Goal: Task Accomplishment & Management: Complete application form

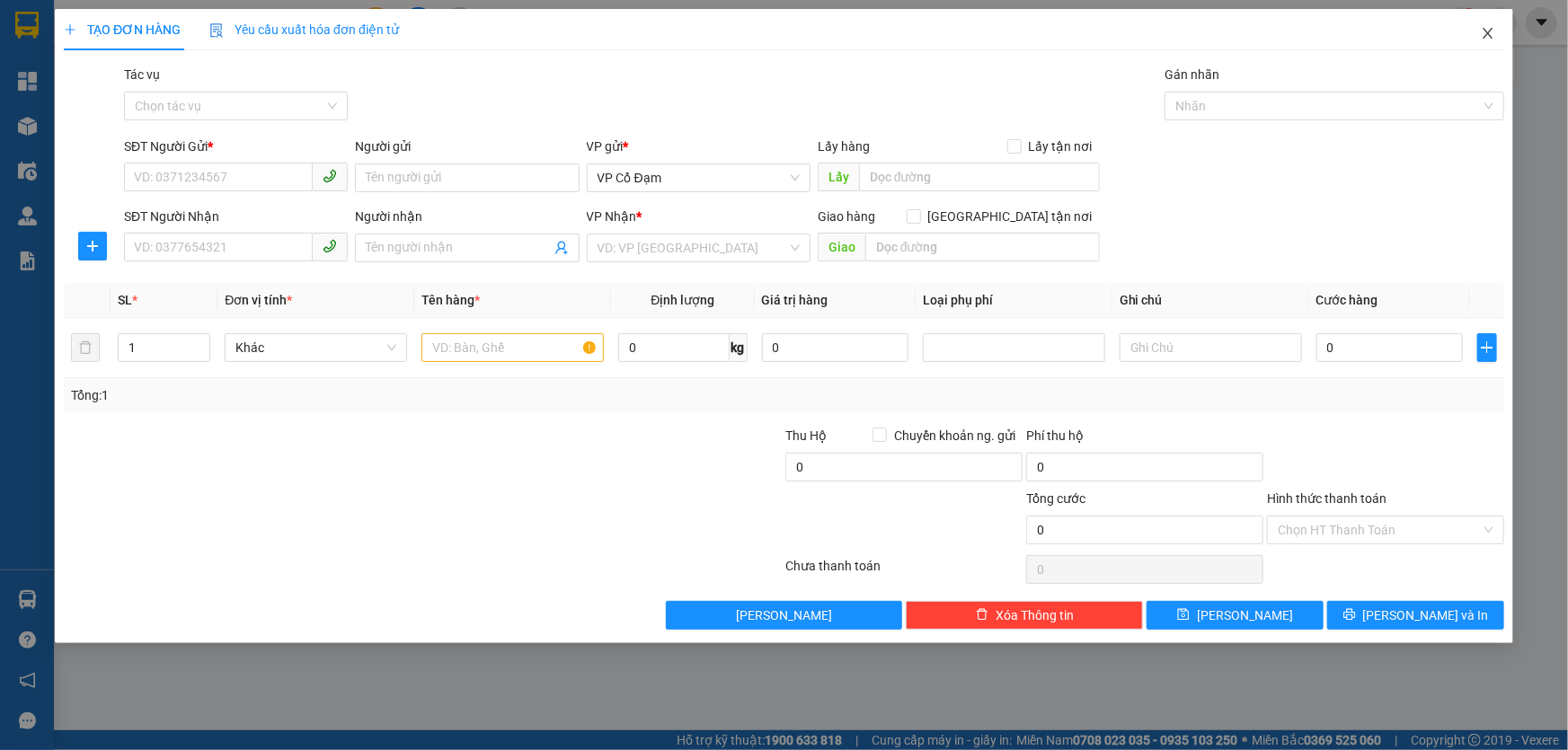
click at [1484, 27] on icon "close" at bounding box center [1487, 33] width 14 height 14
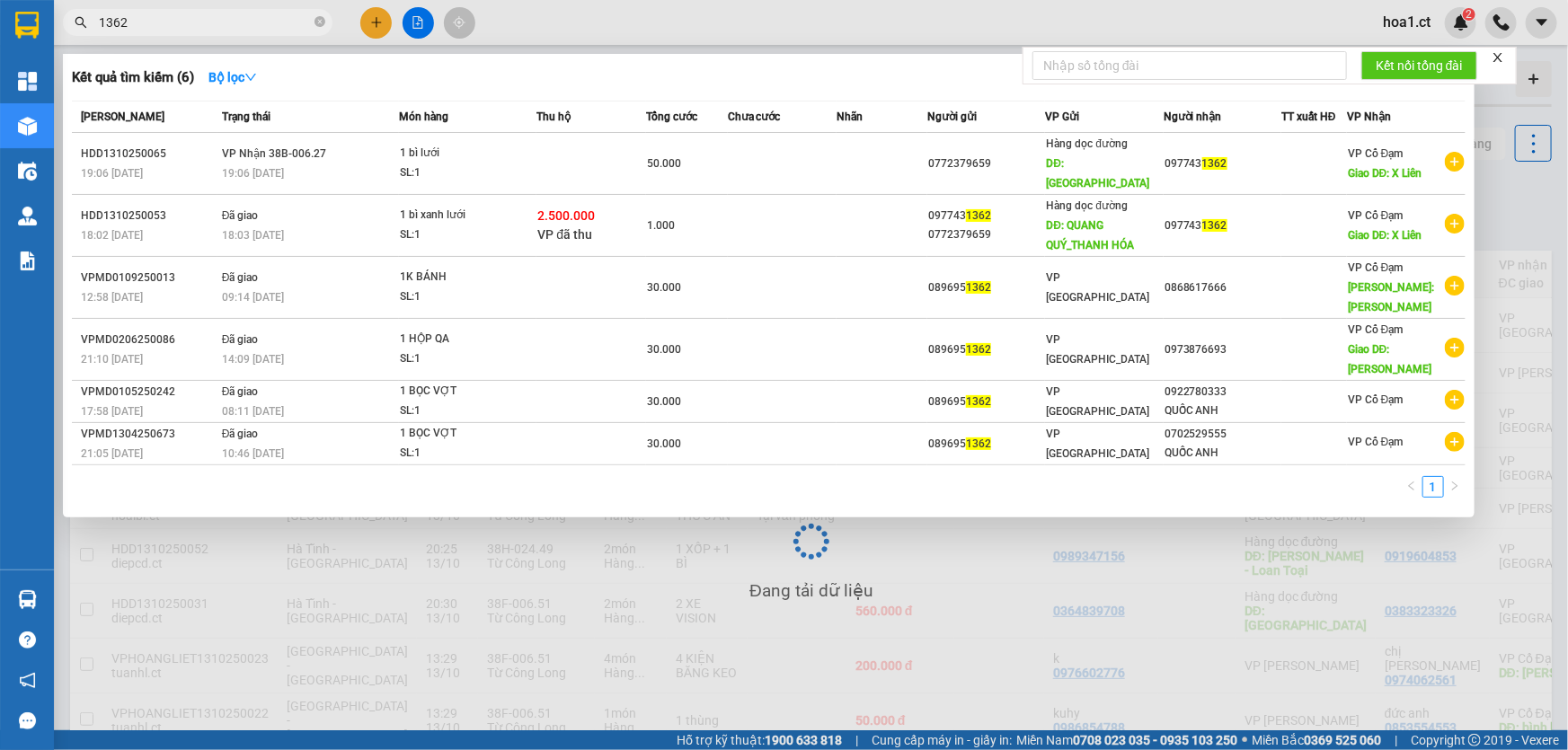
click at [217, 22] on input "1362" at bounding box center [205, 22] width 212 height 20
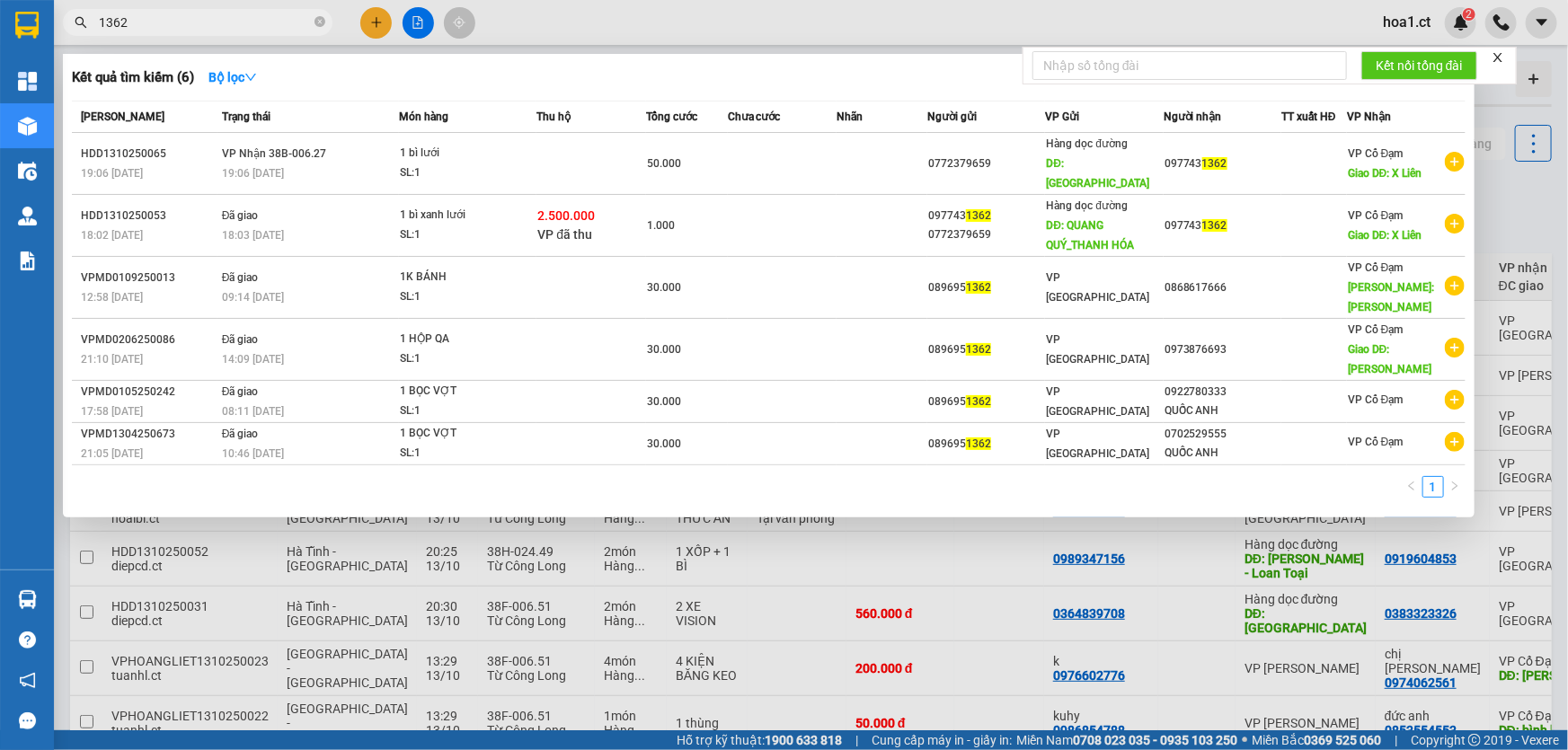
click at [217, 22] on input "1362" at bounding box center [205, 22] width 212 height 20
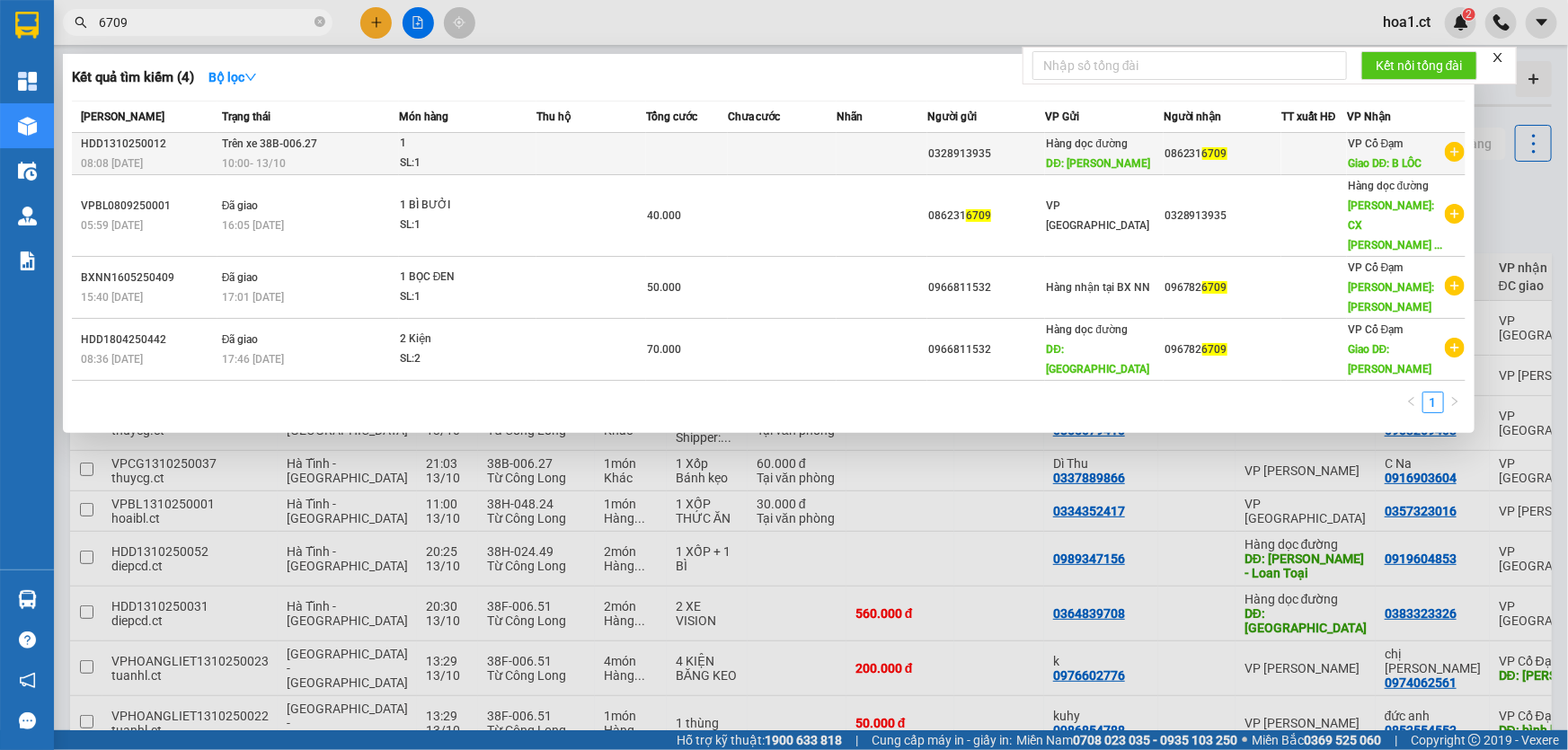
type input "6709"
click at [340, 154] on div "10:00 [DATE]" at bounding box center [310, 163] width 176 height 20
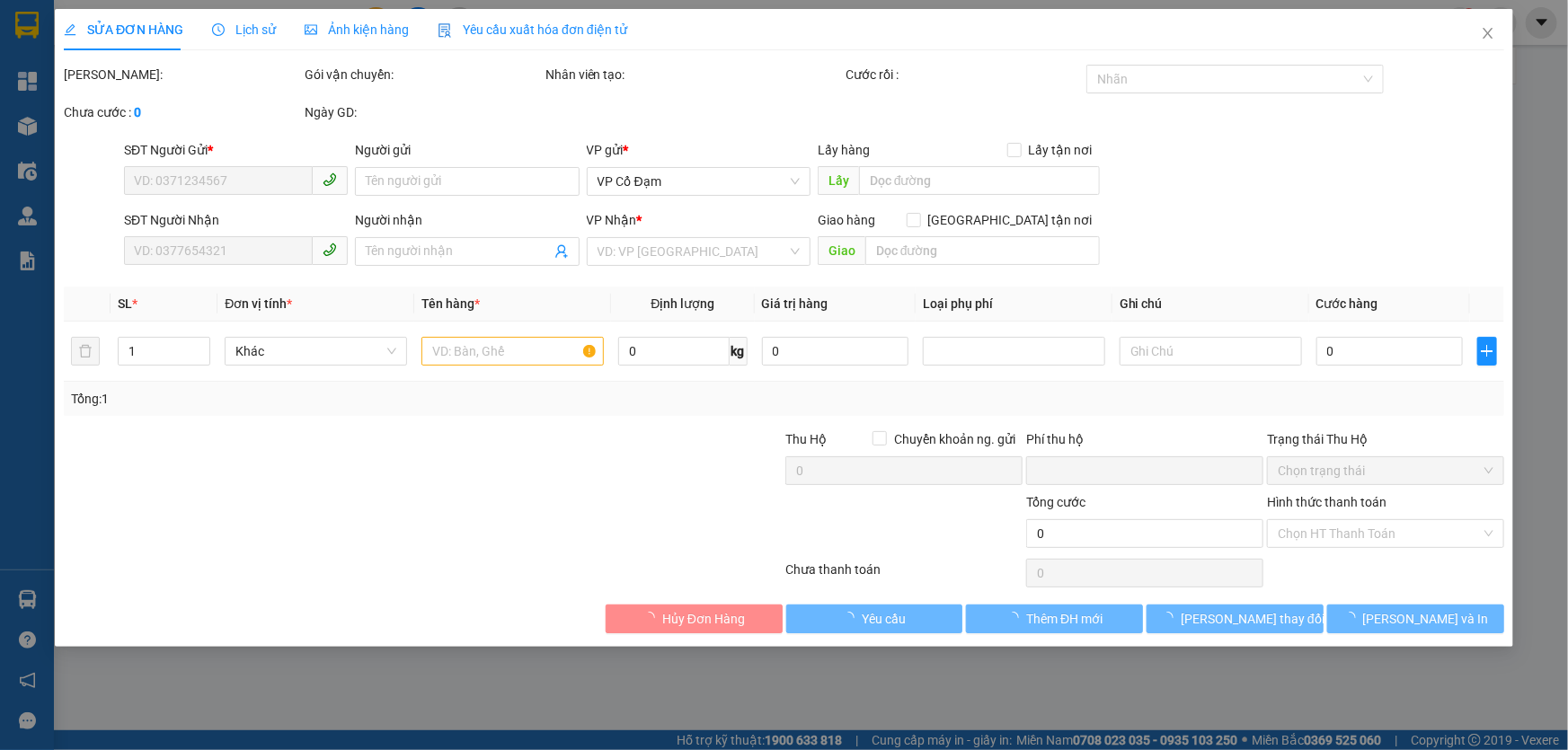
type input "0328913935"
type input "[PERSON_NAME]"
type input "0862316709"
type input "B LÔC"
type input "0"
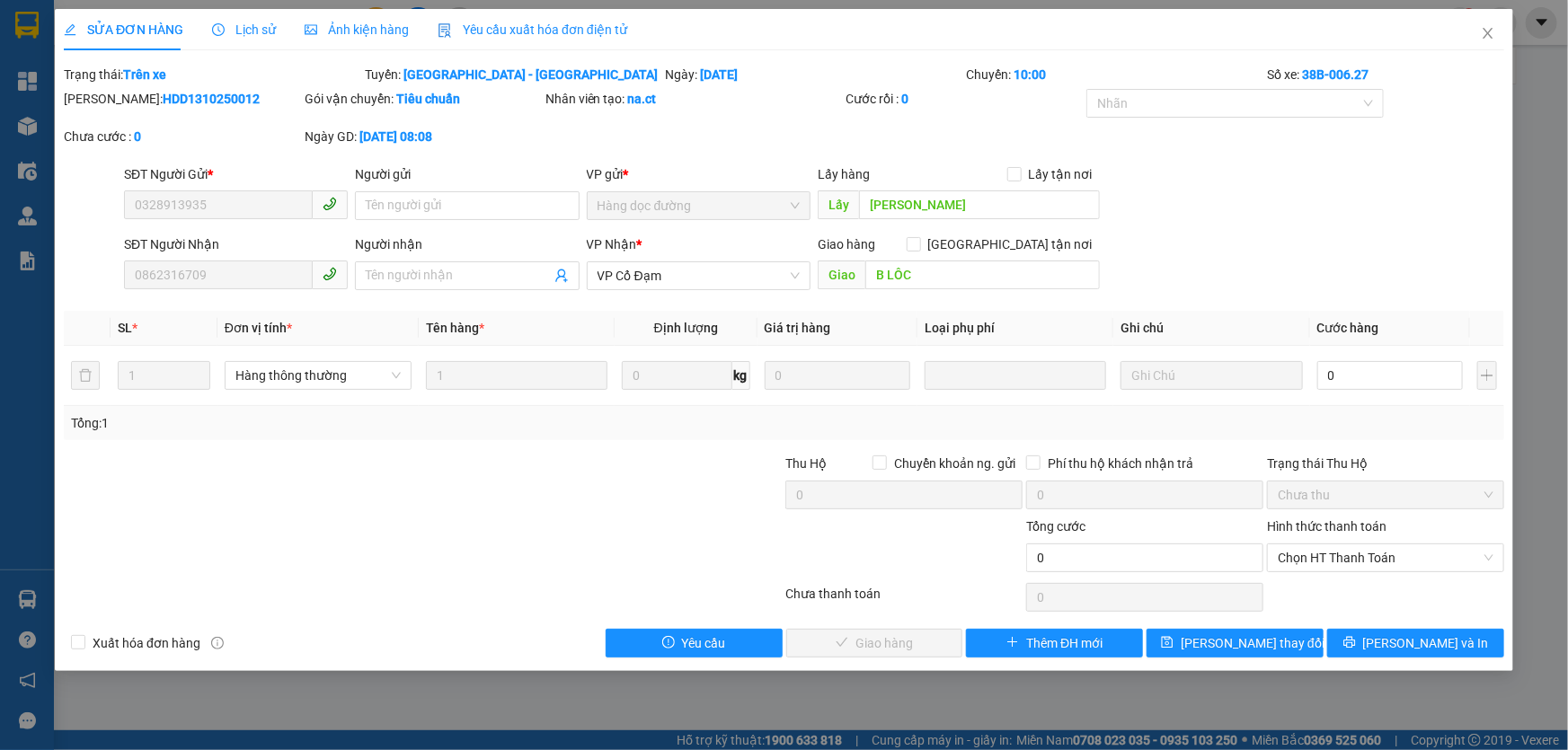
click at [252, 34] on span "Lịch sử" at bounding box center [244, 29] width 64 height 14
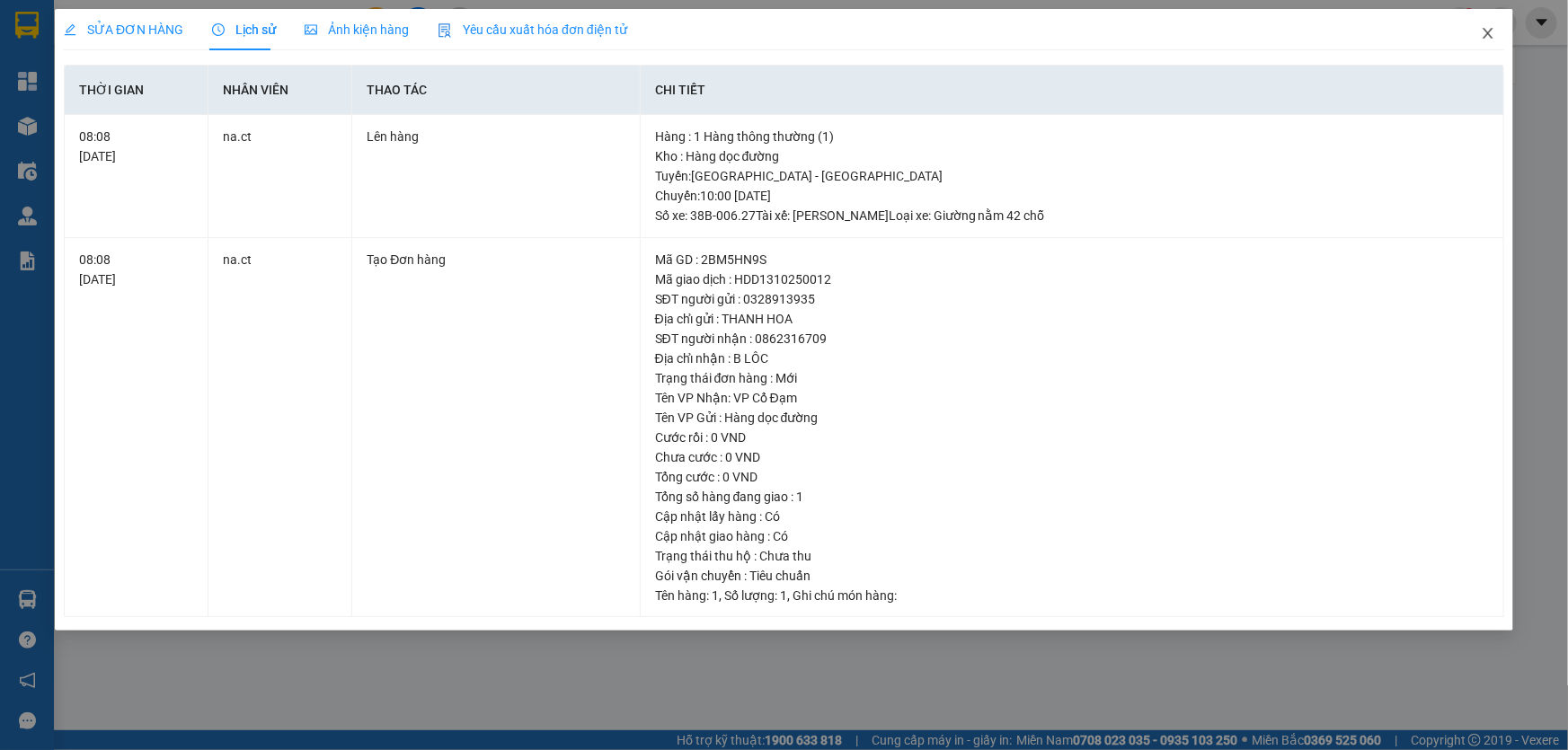
click at [1483, 34] on icon "close" at bounding box center [1487, 33] width 14 height 14
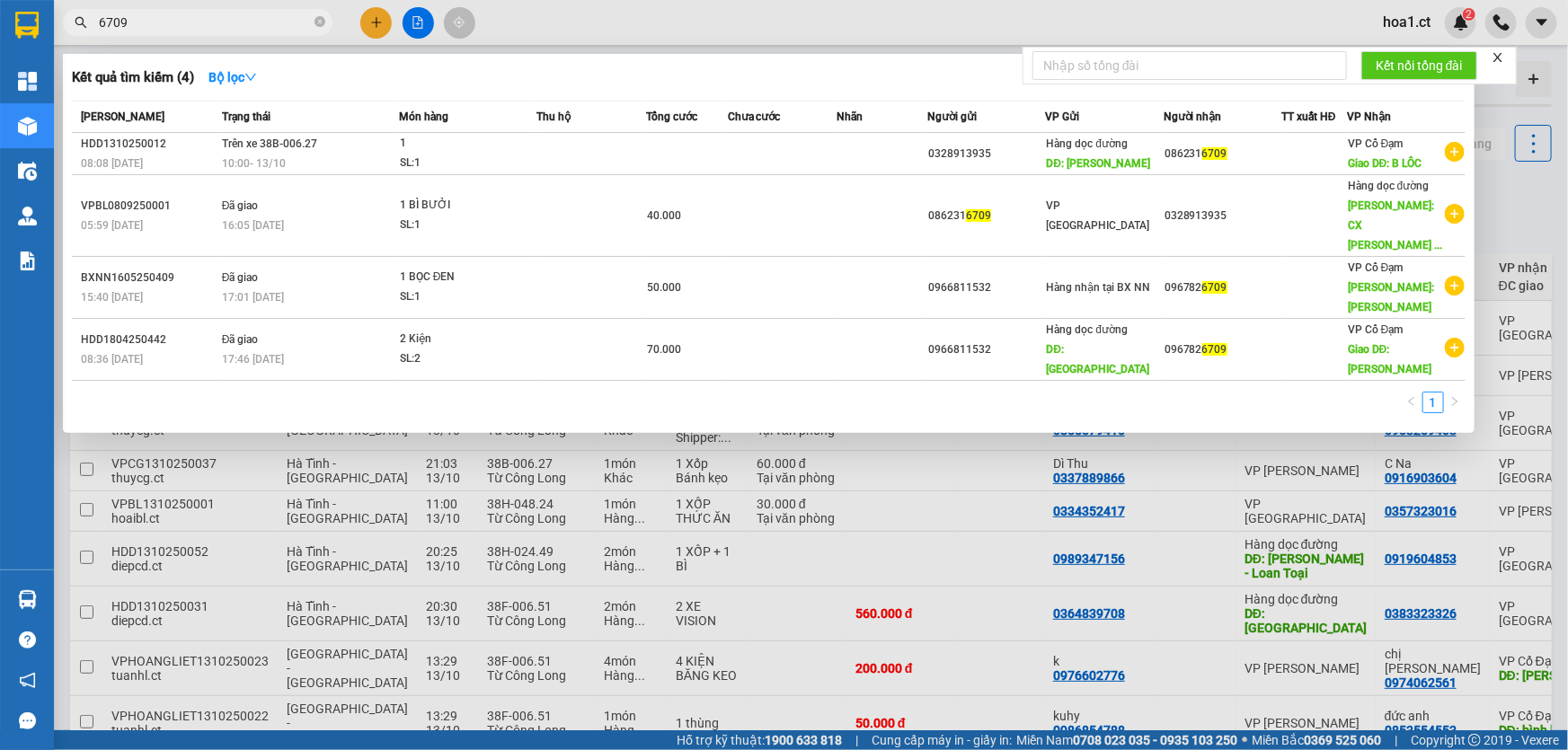
click at [194, 29] on input "6709" at bounding box center [205, 22] width 212 height 20
click at [224, 18] on input "6709" at bounding box center [205, 22] width 212 height 20
click at [1498, 108] on div at bounding box center [784, 375] width 1568 height 750
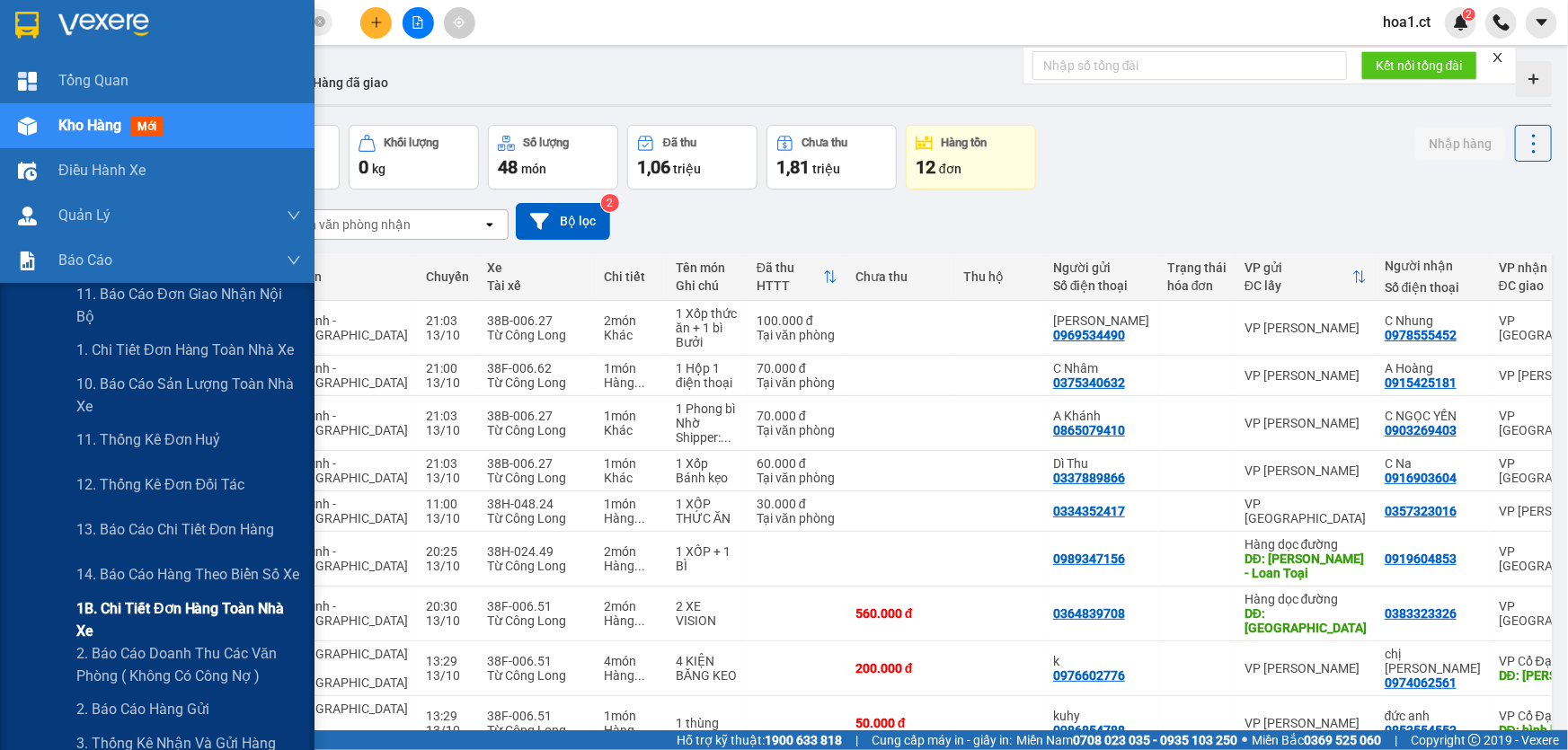
click at [162, 611] on span "1B. Chi tiết đơn hàng toàn nhà xe" at bounding box center [189, 620] width 225 height 45
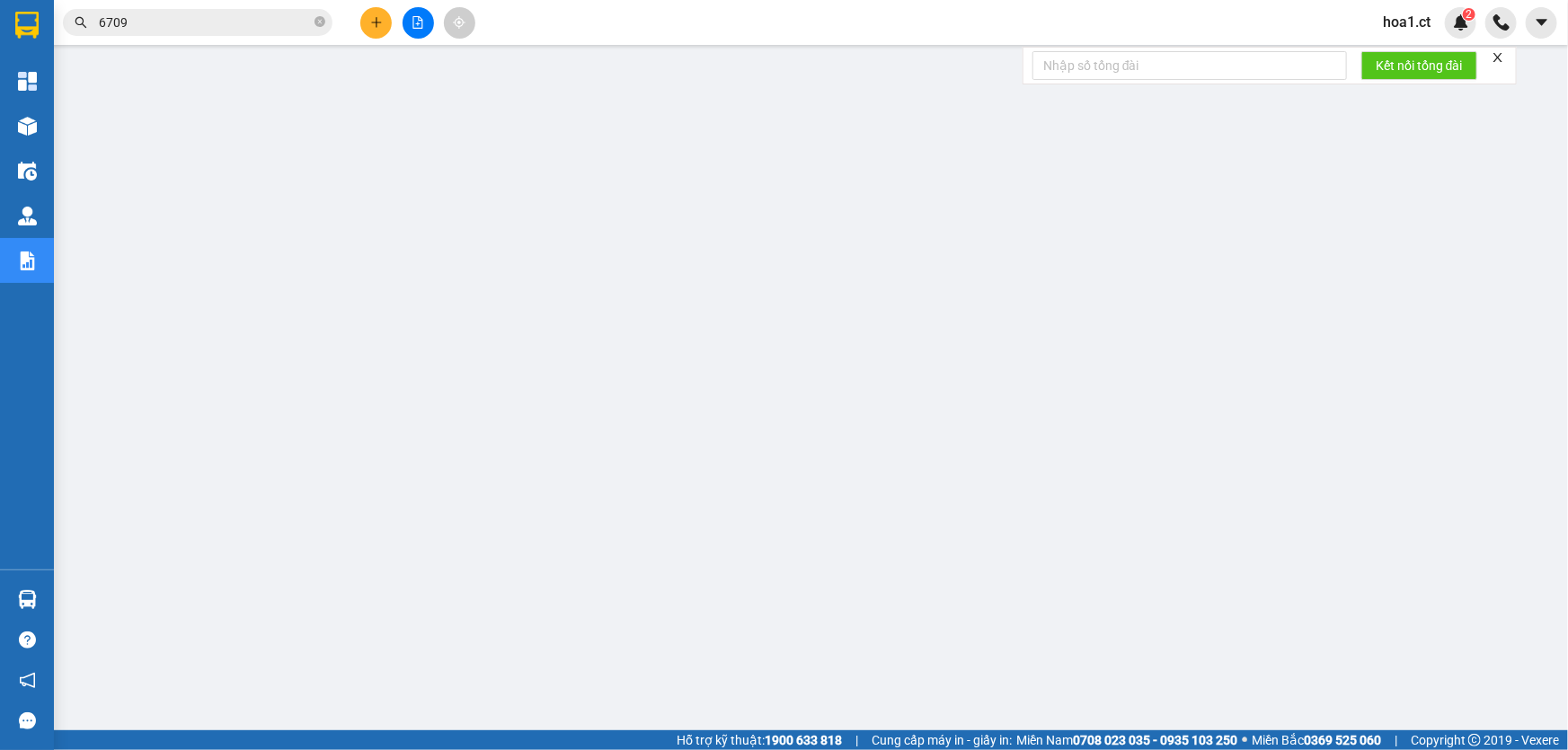
click at [211, 24] on input "6709" at bounding box center [205, 22] width 212 height 20
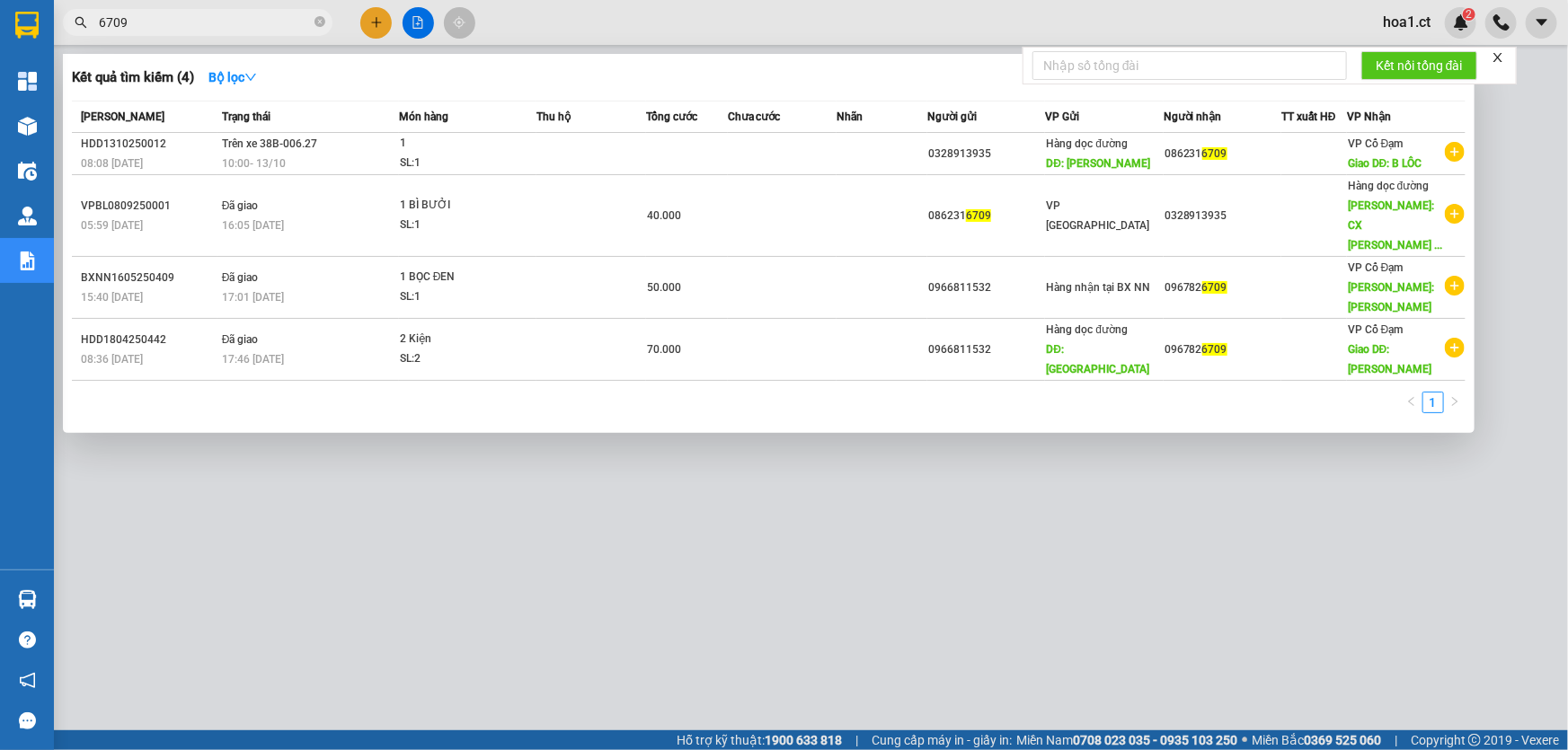
click at [209, 24] on input "6709" at bounding box center [205, 22] width 212 height 20
paste input "0977431362"
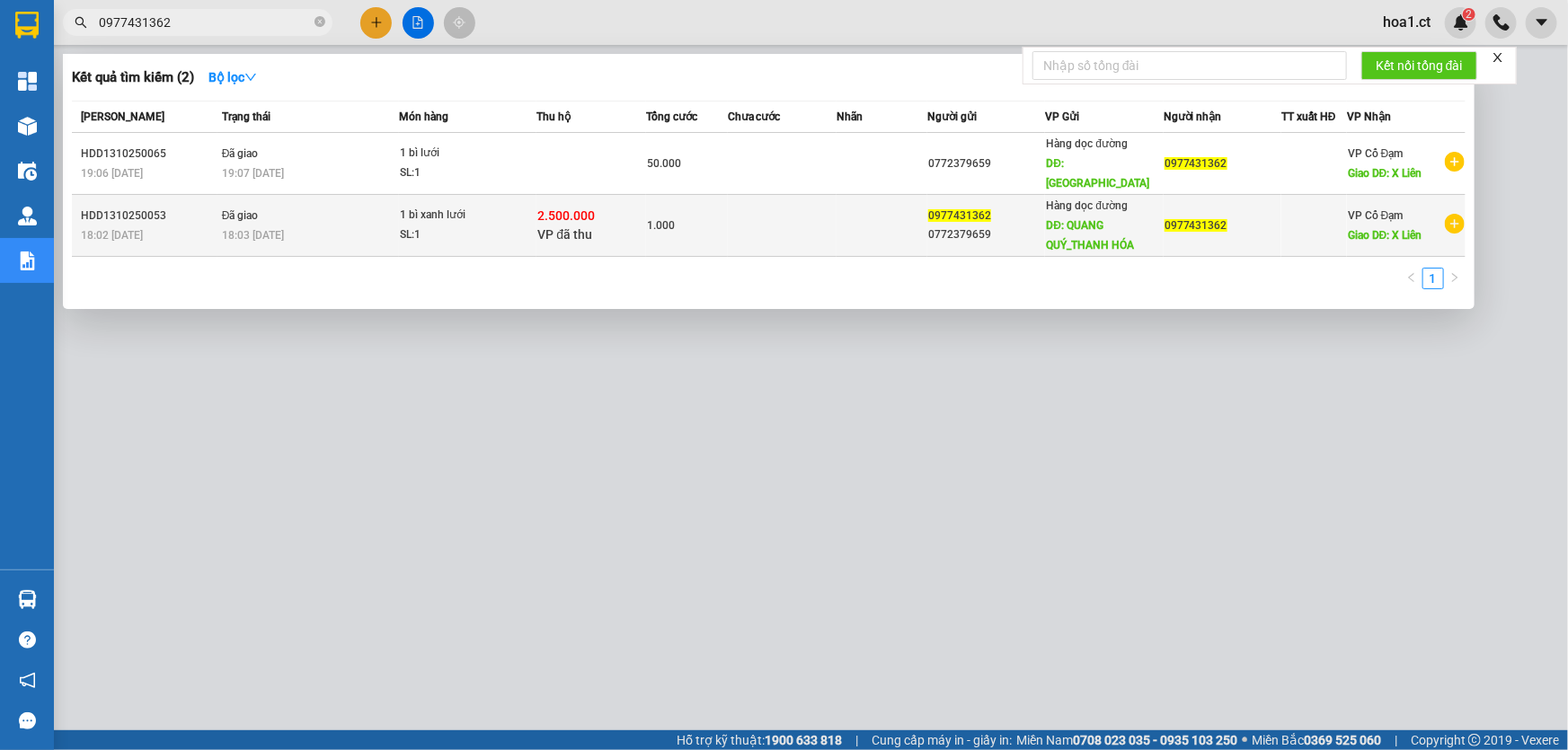
type input "0977431362"
click at [463, 225] on div "SL: 1" at bounding box center [467, 235] width 135 height 20
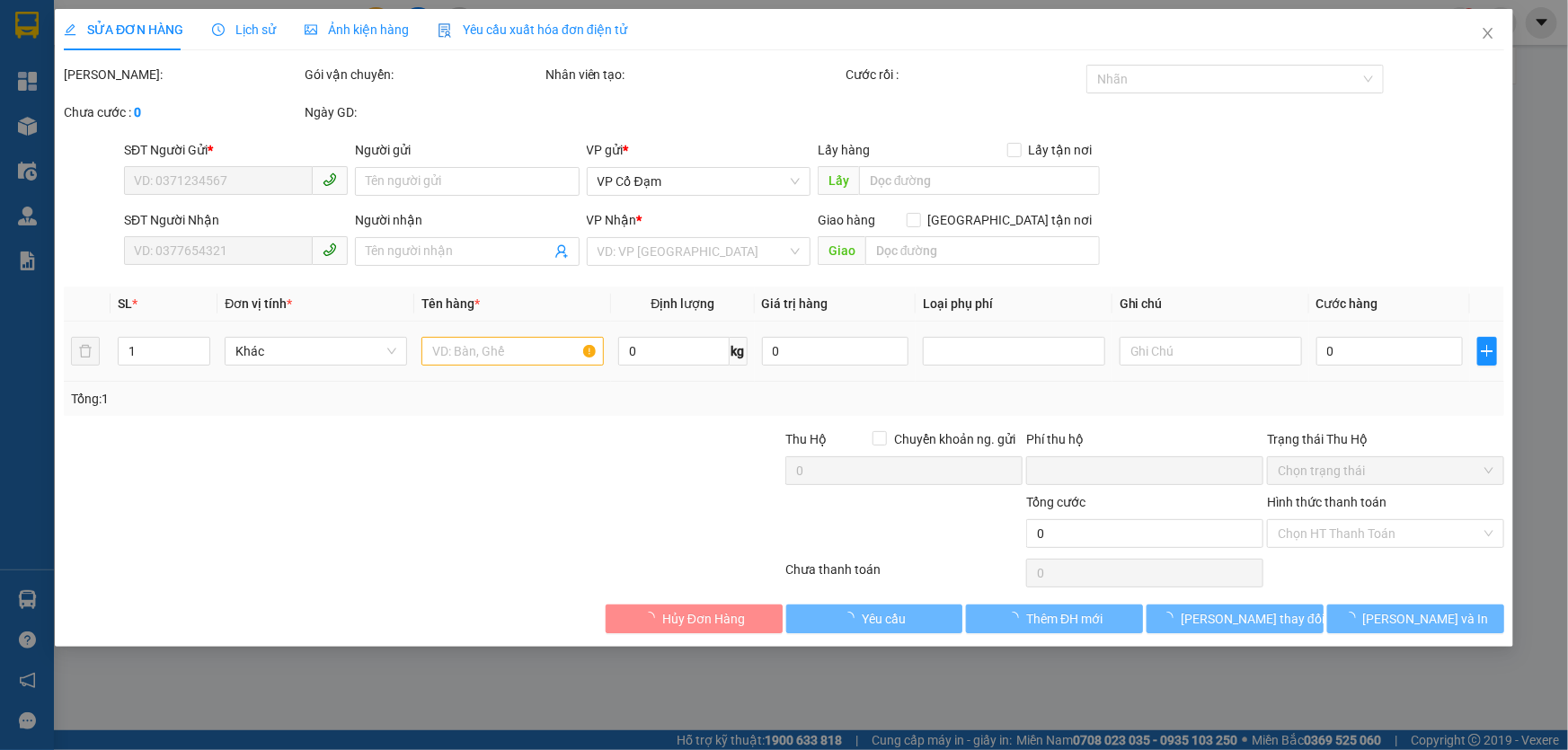
type input "0977431362"
type input "0772379659"
type input "QUANG QUÝ_THANH HÓA"
type input "0977431362"
type input "X Liên"
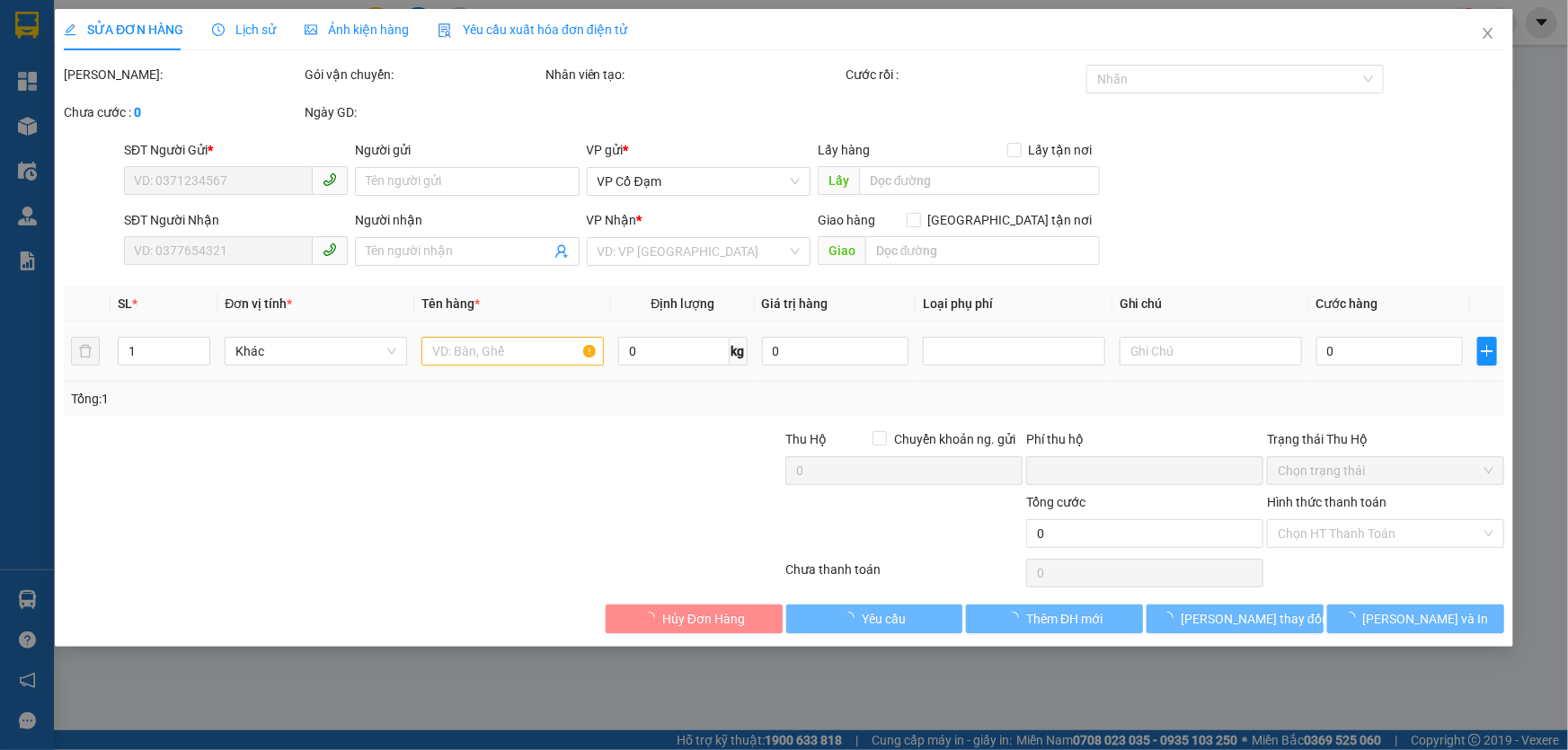
type input "2.500.000"
type input "0"
type input "1.000"
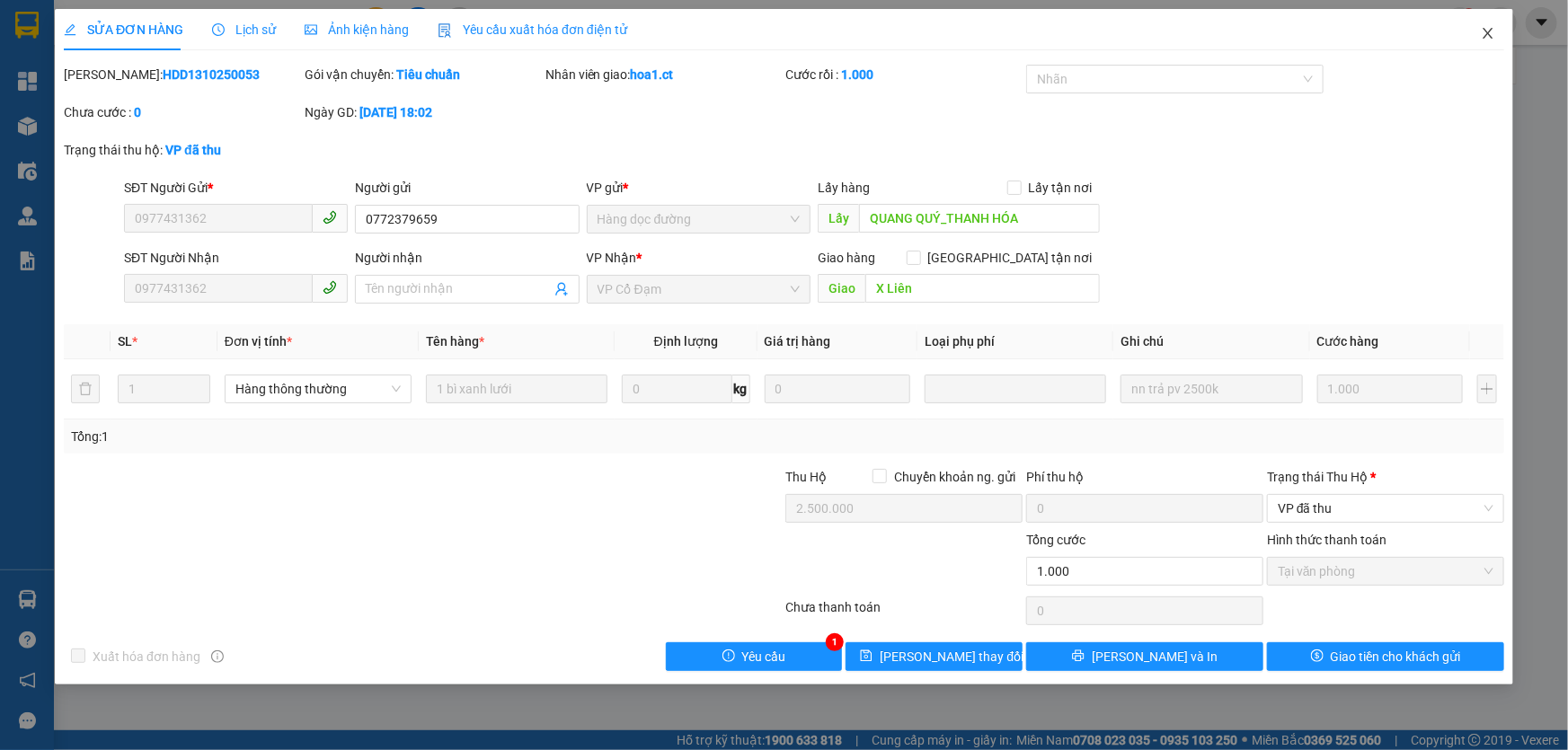
click at [1486, 26] on icon "close" at bounding box center [1487, 33] width 14 height 14
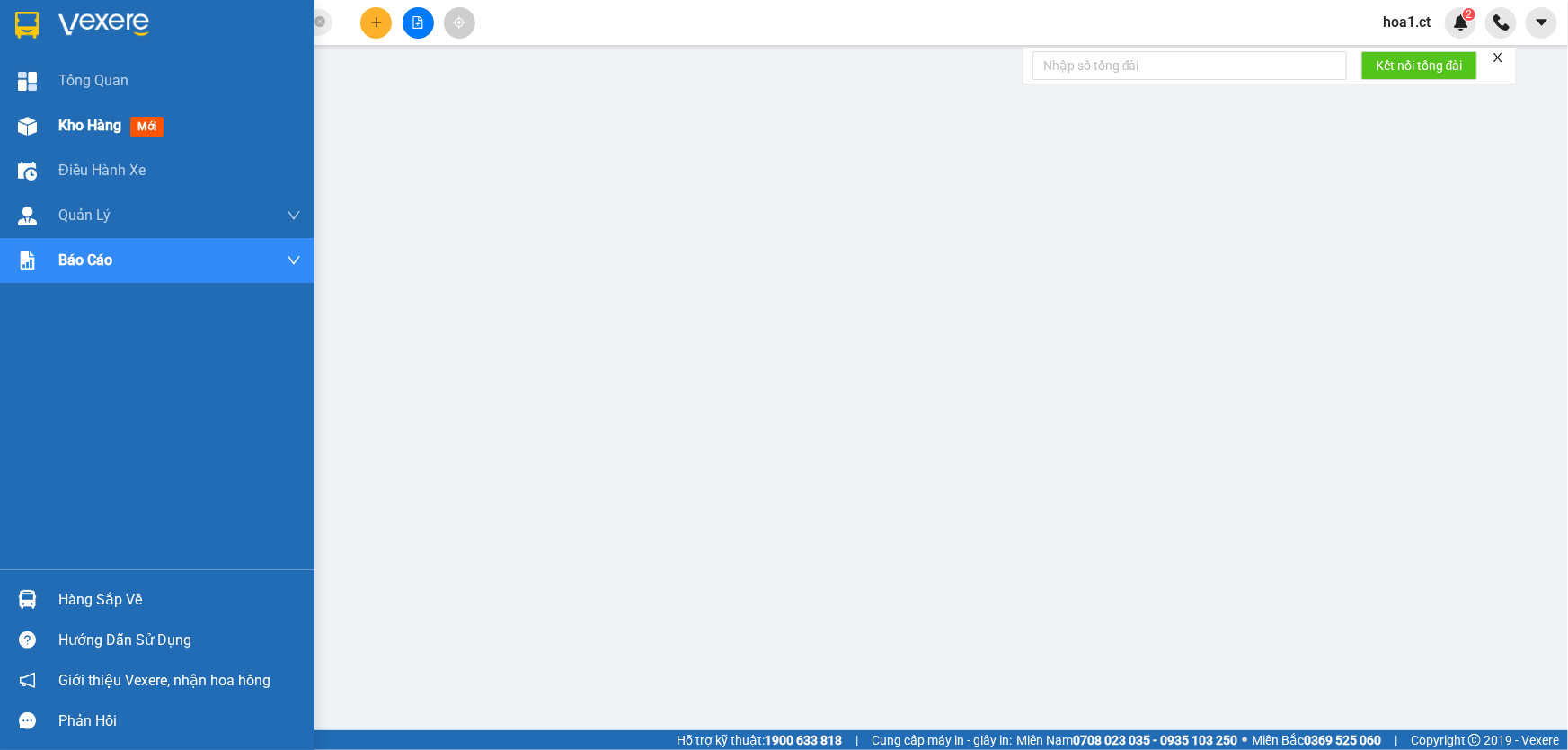
click at [91, 125] on span "Kho hàng" at bounding box center [89, 125] width 63 height 17
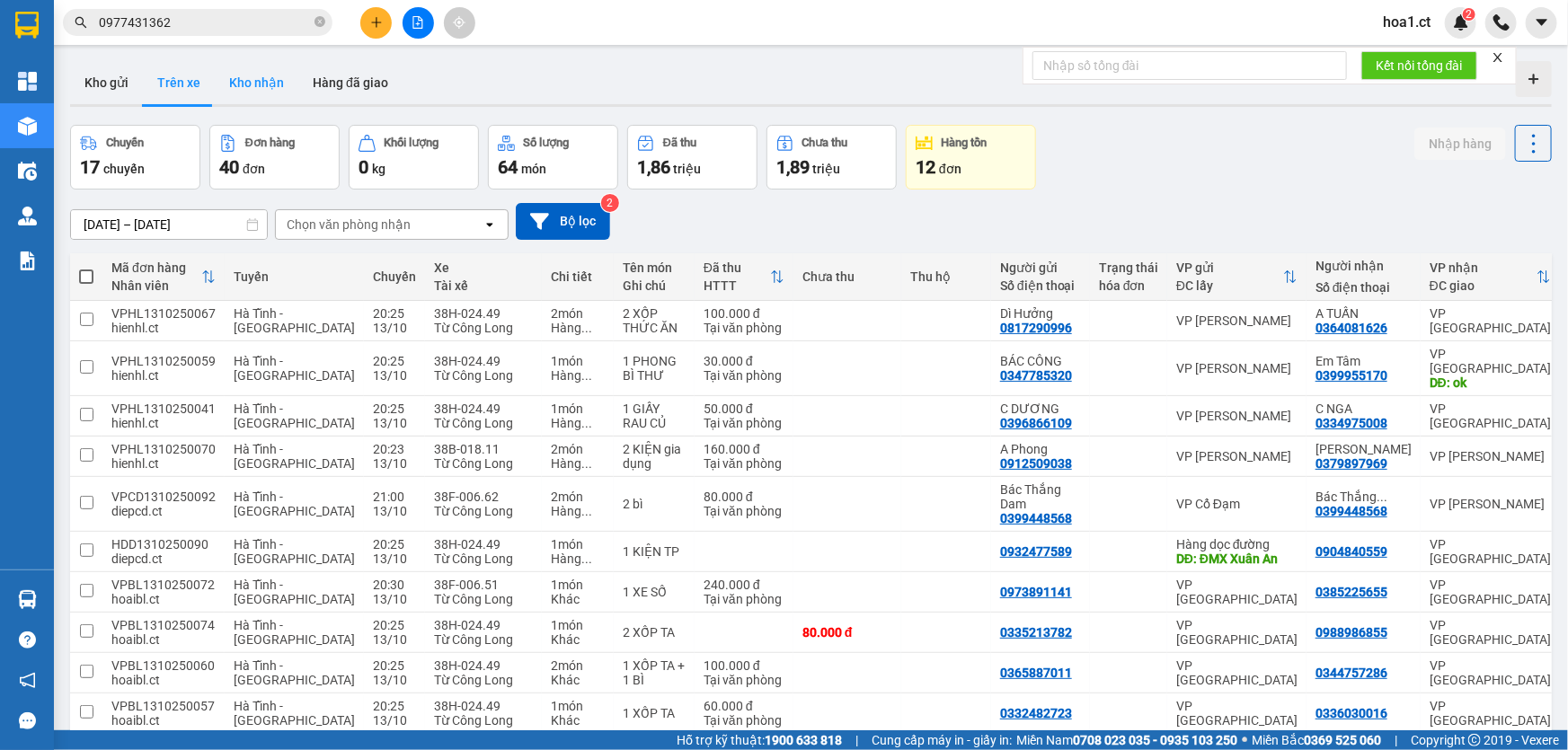
click at [252, 82] on button "Kho nhận" at bounding box center [255, 82] width 83 height 43
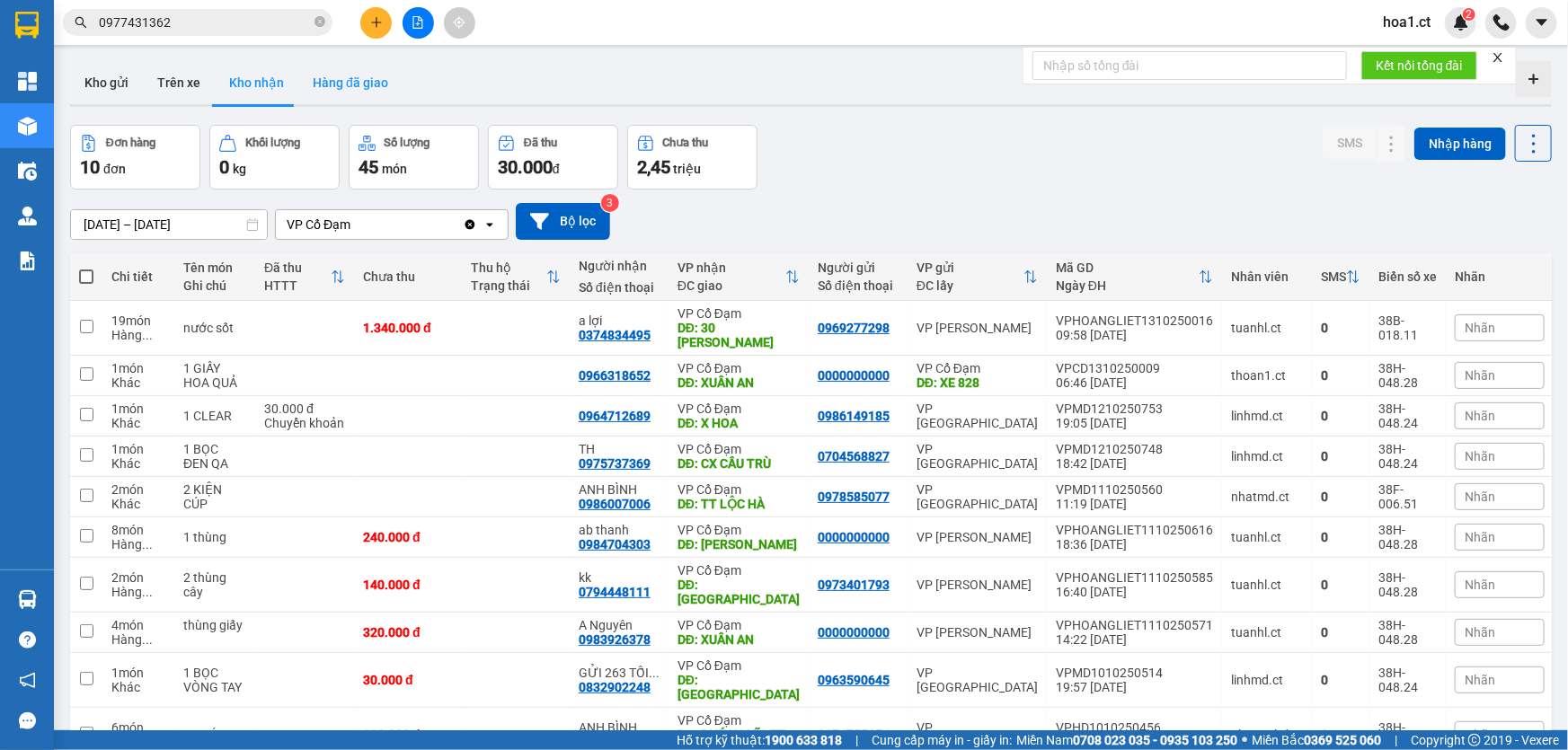
click at [356, 82] on button "Hàng đã giao" at bounding box center [350, 82] width 104 height 43
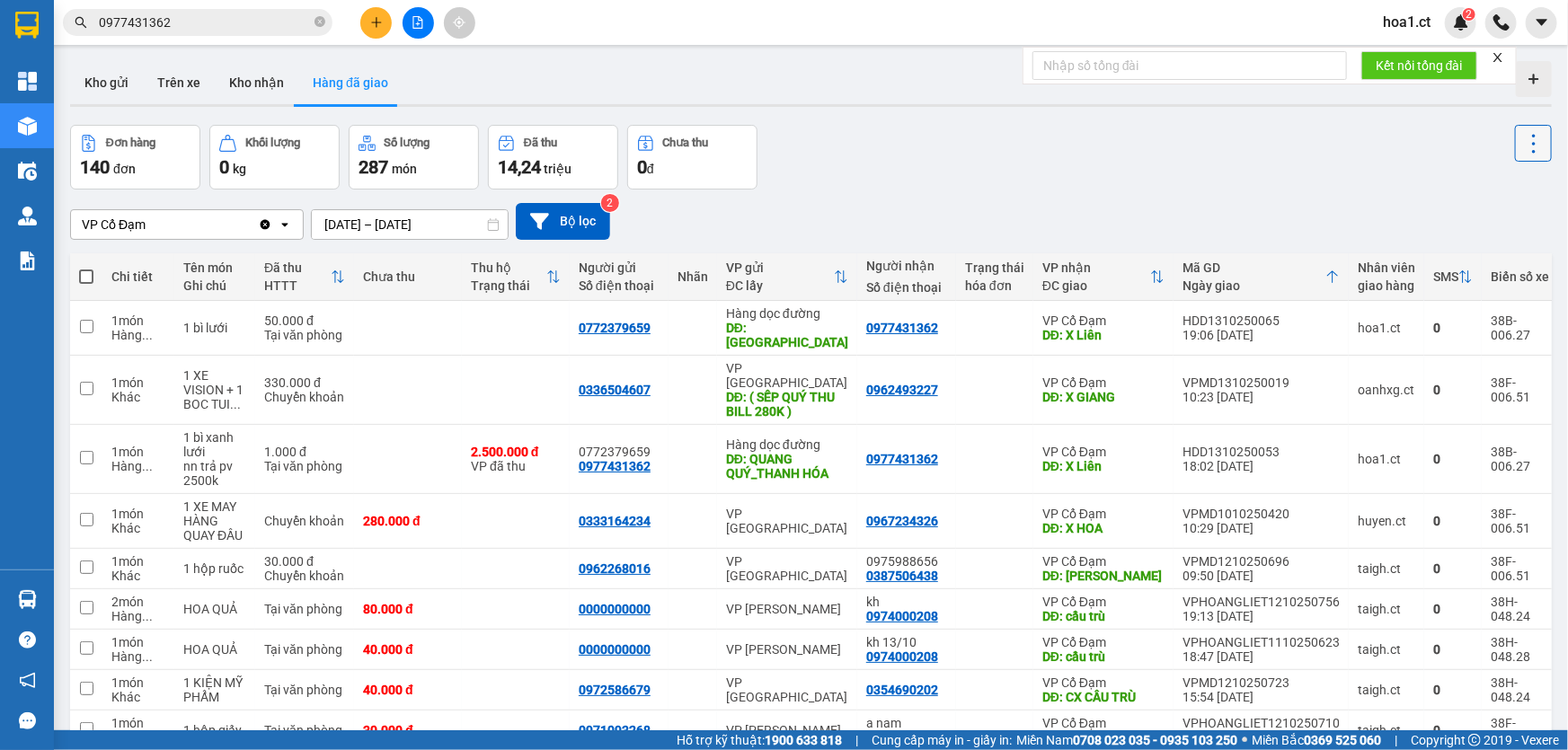
click at [1525, 134] on icon at bounding box center [1533, 143] width 25 height 25
click at [1299, 190] on div "VP Cổ Đạm Clear value open [DATE] – [DATE] Press the down arrow key to interact…" at bounding box center [810, 222] width 1481 height 64
click at [86, 451] on input "checkbox" at bounding box center [86, 457] width 13 height 13
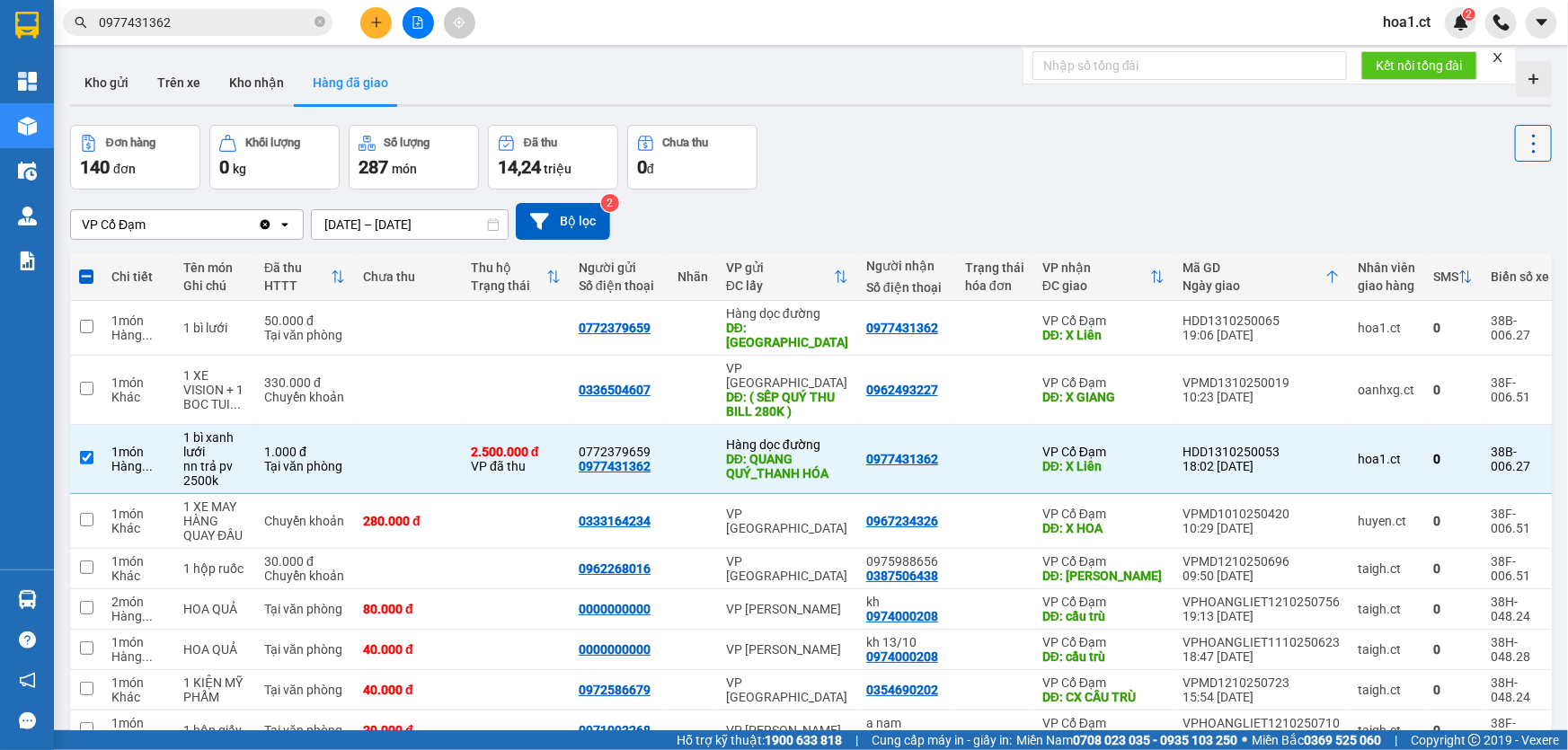
click at [1532, 143] on icon at bounding box center [1533, 143] width 4 height 19
click at [1283, 172] on div "Đơn hàng 140 đơn Khối lượng 0 kg Số lượng 287 món Đã thu 14,24 triệu Chưa thu 0…" at bounding box center [810, 156] width 1481 height 65
click at [1447, 453] on icon at bounding box center [1453, 458] width 12 height 12
click at [1490, 444] on div "38B-006.27" at bounding box center [1519, 458] width 58 height 29
checkbox input "false"
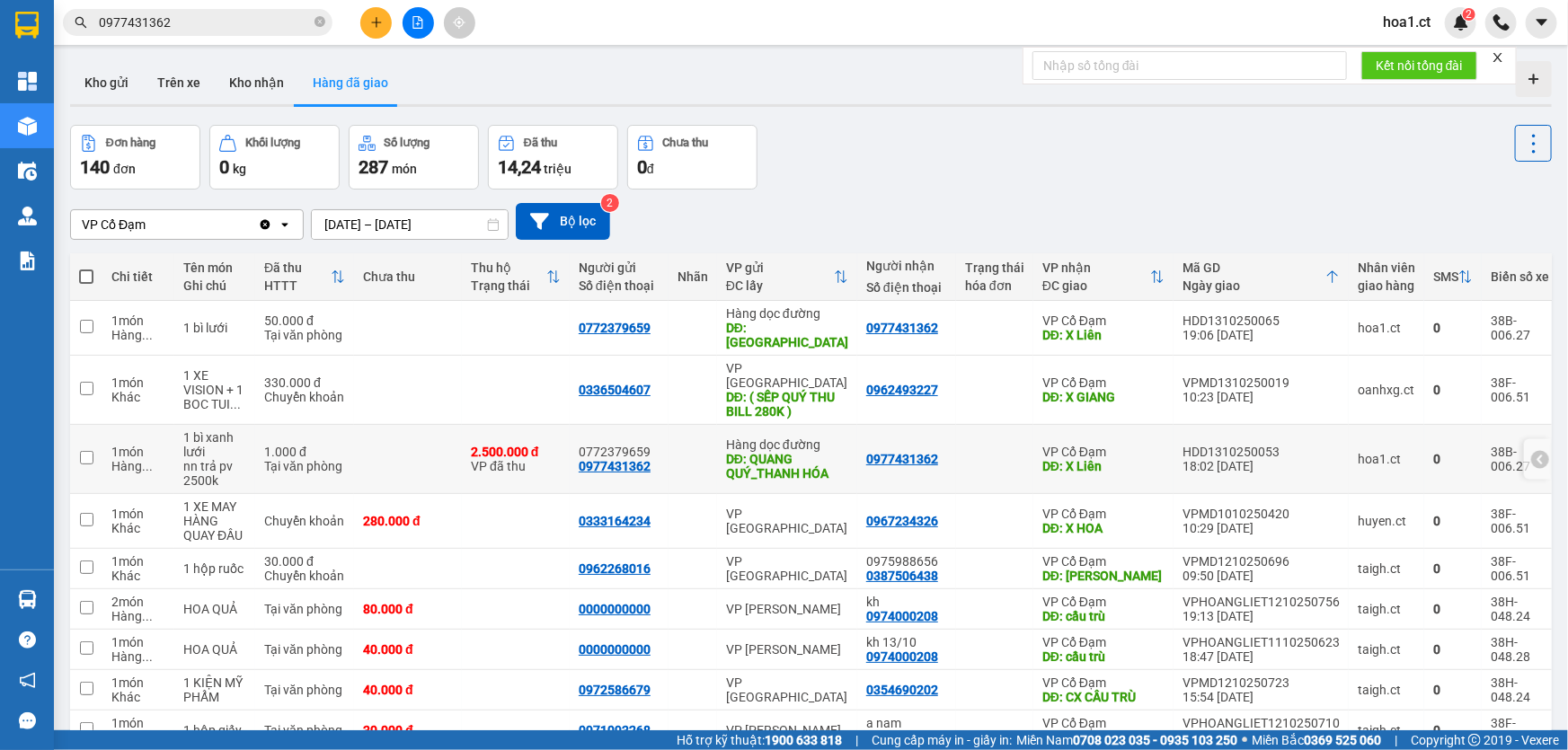
click at [1533, 453] on icon at bounding box center [1539, 458] width 12 height 12
click at [1488, 453] on icon at bounding box center [1493, 458] width 12 height 12
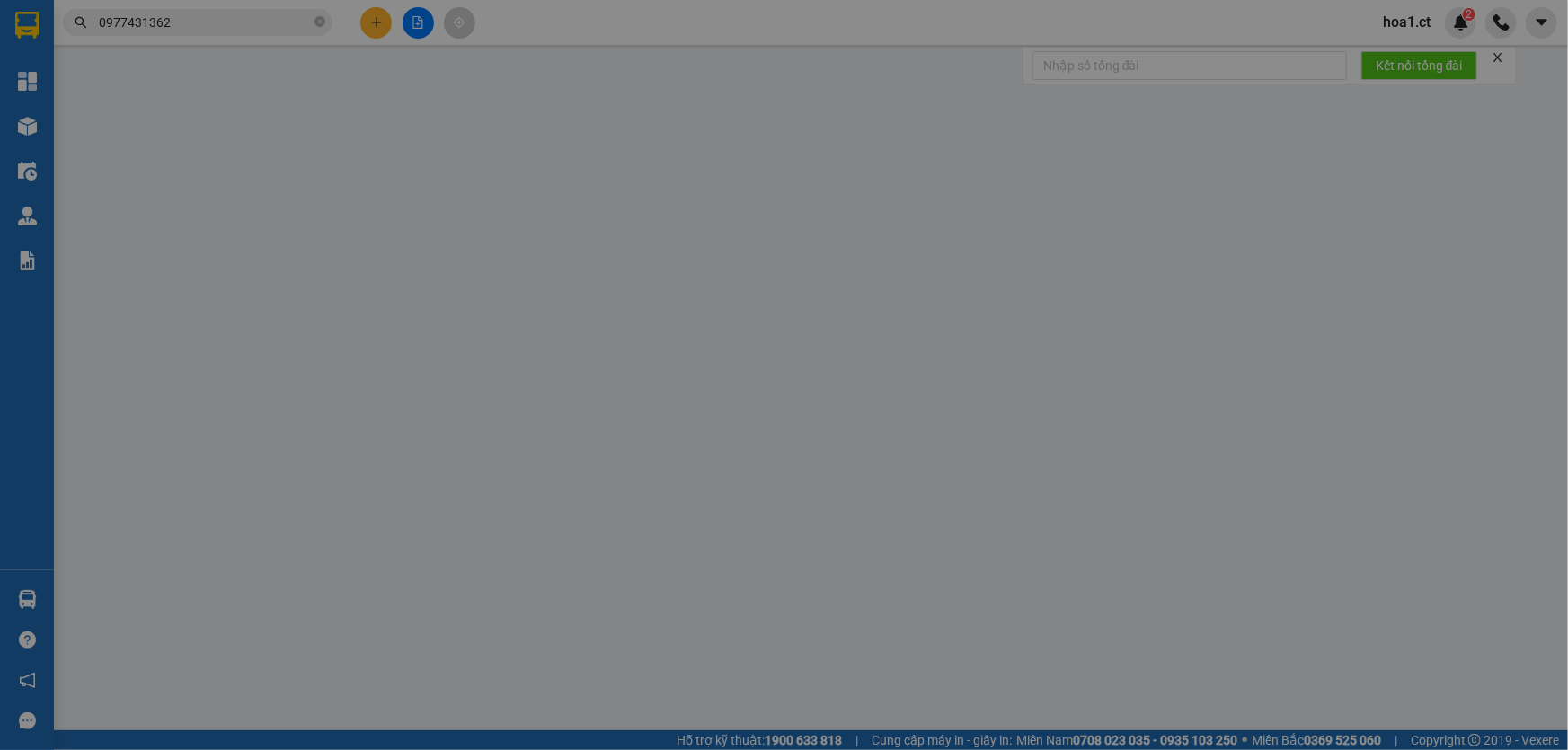
type input "0977431362"
type input "0772379659"
type input "QUANG QUÝ_THANH HÓA"
type input "0977431362"
type input "X Liên"
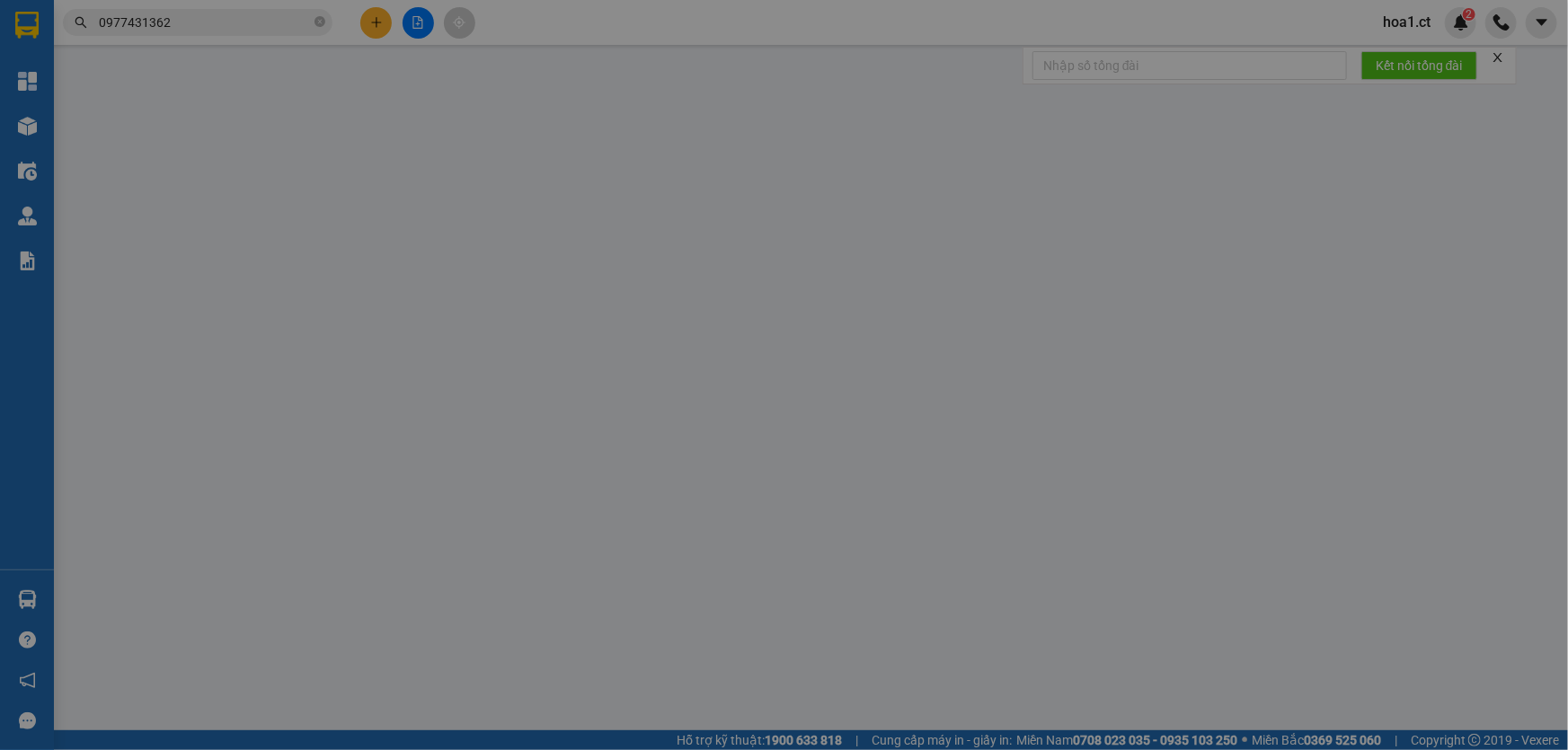
type input "2.500.000"
type input "0"
type input "1.000"
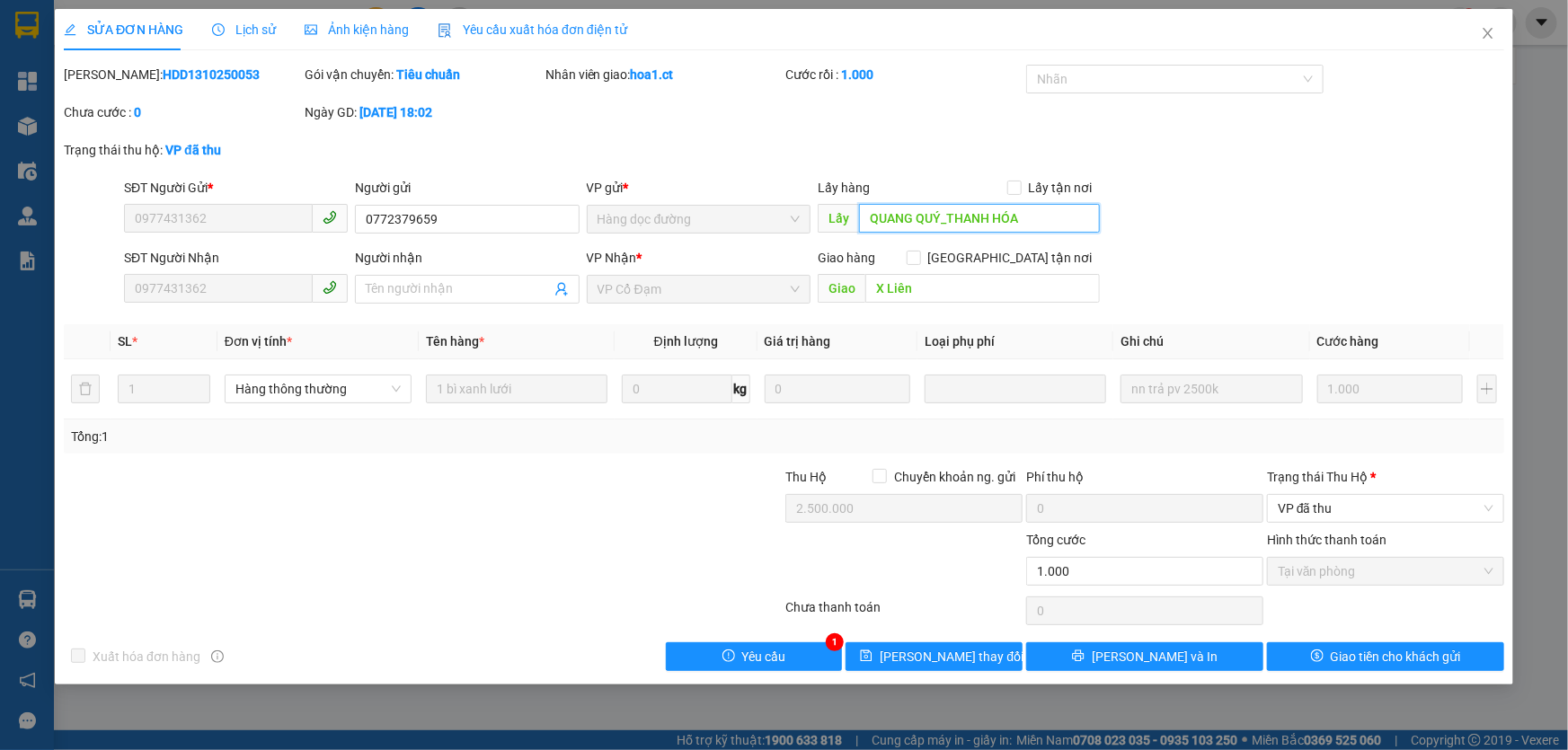
click at [1032, 214] on input "QUANG QUÝ_THANH HÓA" at bounding box center [979, 218] width 240 height 29
type input "KH ĐÃ LÊN VP LẤY LẠI 2500K"
click at [1192, 204] on div "SĐT Người Gửi * 0977431362 Người gửi 0772379659 VP gửi * Hàng dọc đường Lấy hàn…" at bounding box center [814, 209] width 1387 height 63
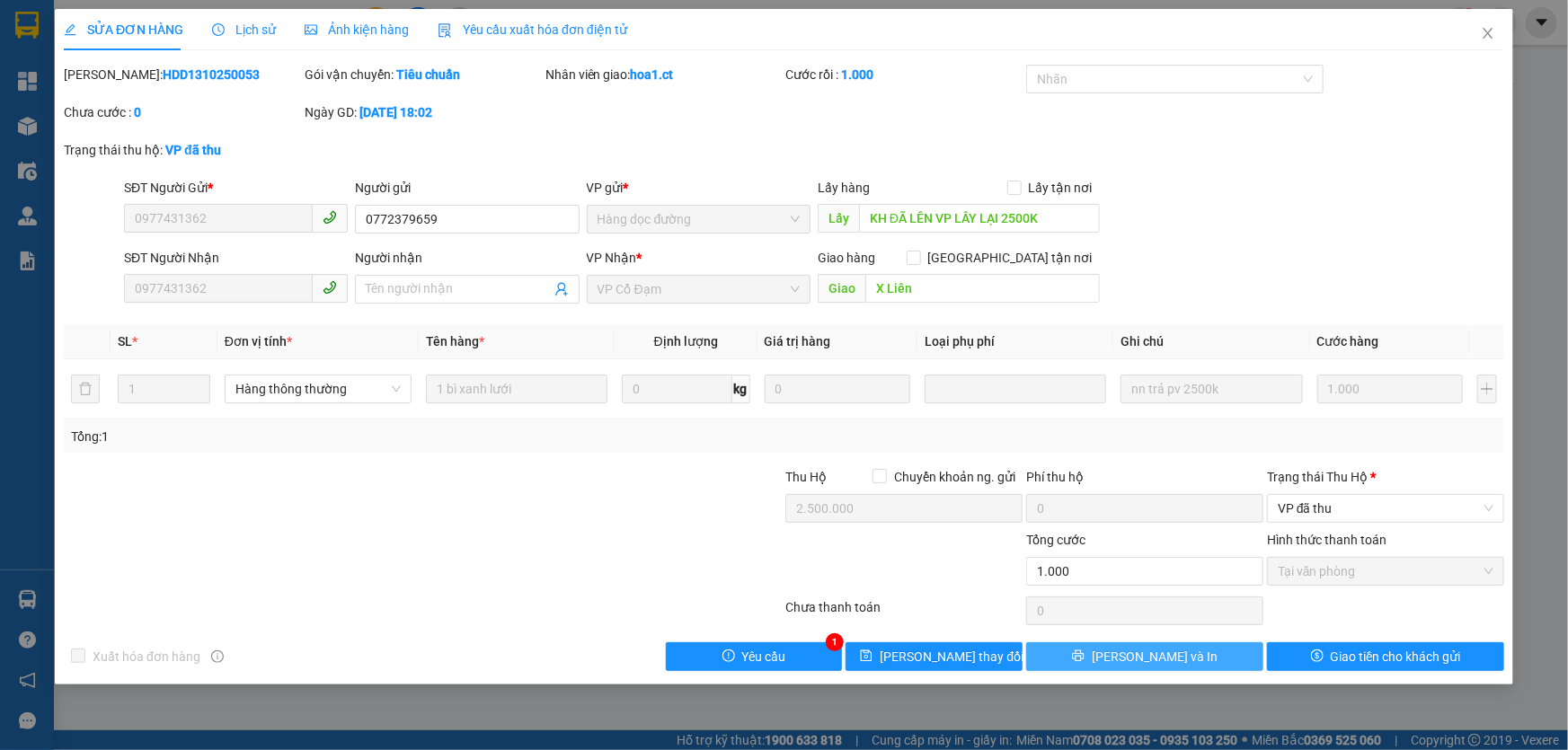
click at [1152, 659] on span "[PERSON_NAME] và In" at bounding box center [1154, 656] width 125 height 20
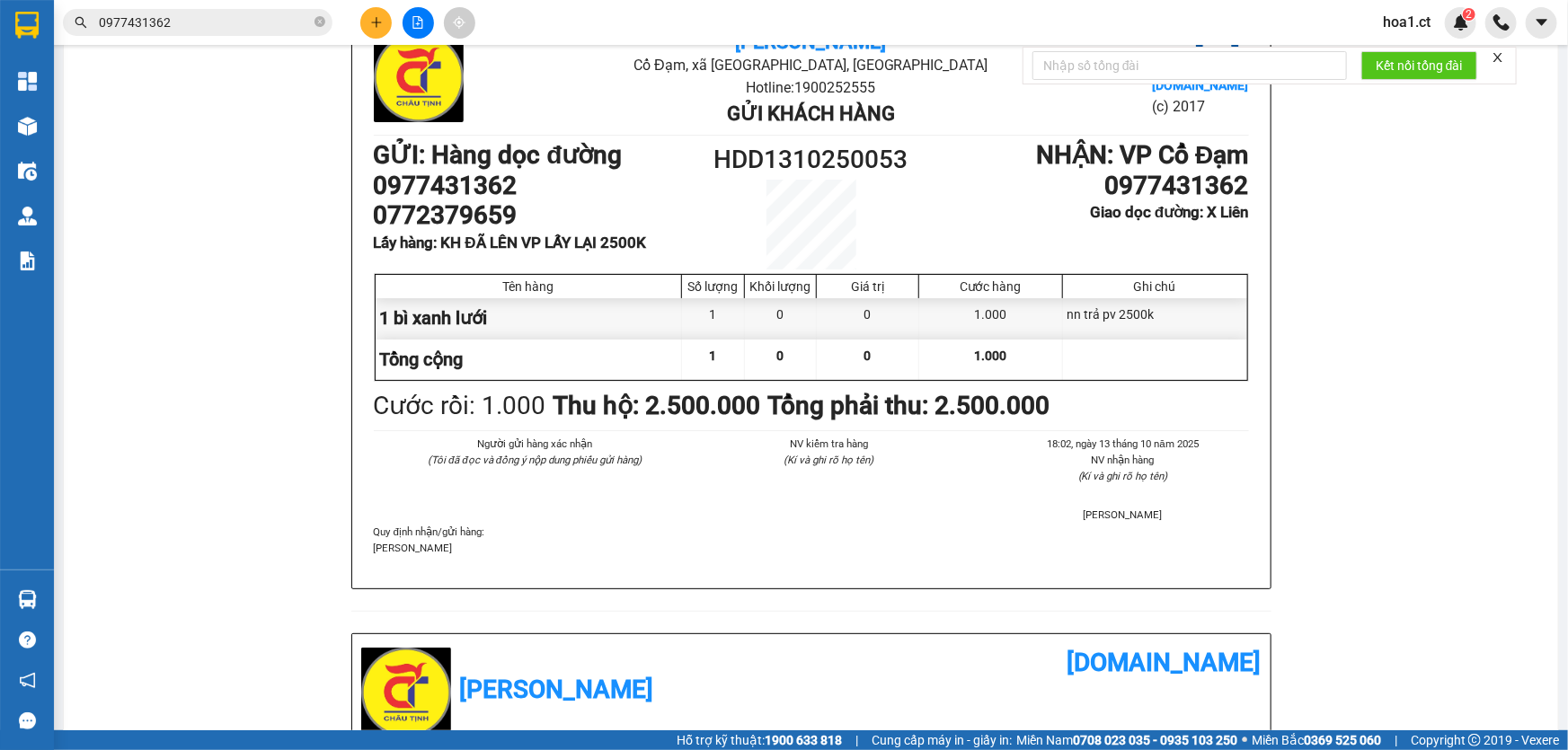
scroll to position [163, 0]
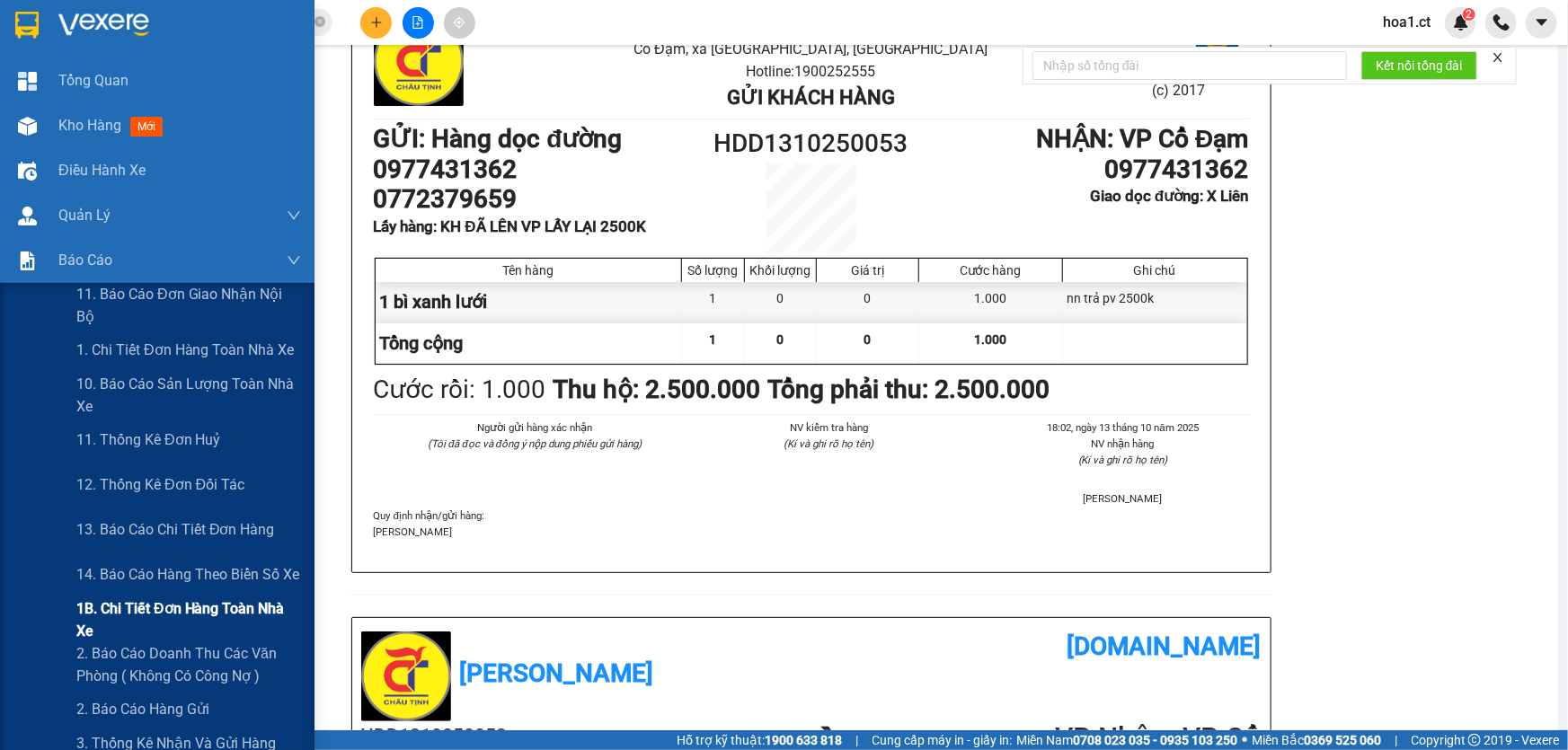
click at [186, 609] on span "1B. Chi tiết đơn hàng toàn nhà xe" at bounding box center [189, 620] width 225 height 45
